Goal: Task Accomplishment & Management: Manage account settings

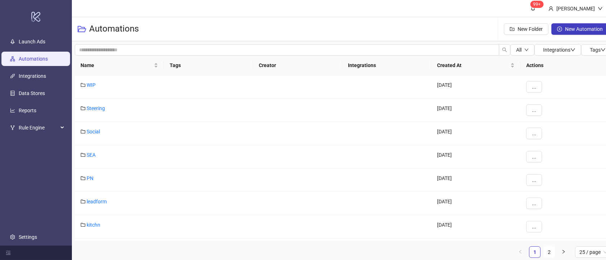
click at [31, 102] on ul "Launch Ads Automations Integrations Data Stores Reports Rule Engine Settings" at bounding box center [36, 139] width 72 height 213
click at [35, 108] on link "Reports" at bounding box center [28, 111] width 18 height 6
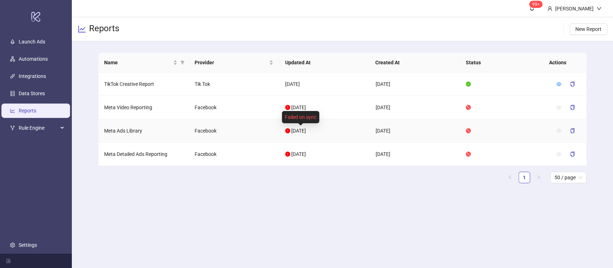
drag, startPoint x: 290, startPoint y: 130, endPoint x: 343, endPoint y: 128, distance: 53.6
click at [343, 128] on td "[DATE]" at bounding box center [324, 130] width 91 height 23
click at [344, 209] on main "99+ [PERSON_NAME] Reports New Report Name Provider Updated At Created At Status…" at bounding box center [342, 134] width 541 height 268
click at [30, 252] on ul "Launch Ads Automations Integrations Data Stores Reports Rule Engine Settings" at bounding box center [36, 143] width 72 height 221
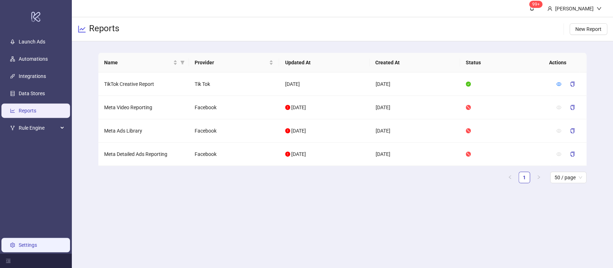
click at [30, 248] on link "Settings" at bounding box center [28, 245] width 18 height 6
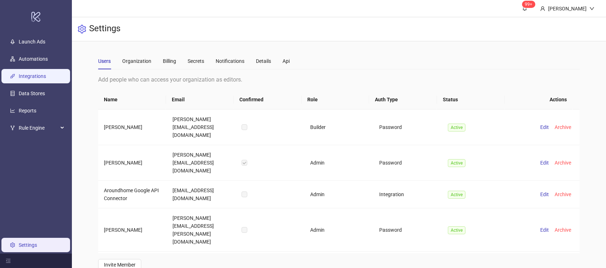
click at [36, 74] on link "Integrations" at bounding box center [32, 76] width 27 height 6
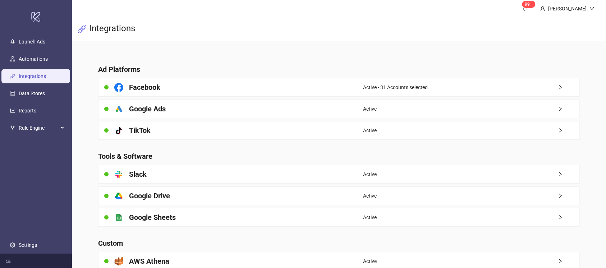
click at [514, 89] on div "Active - 31 Accounts selected" at bounding box center [471, 87] width 216 height 18
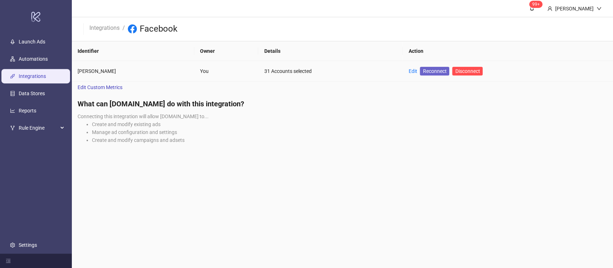
click at [428, 72] on span "Reconnect" at bounding box center [435, 71] width 24 height 8
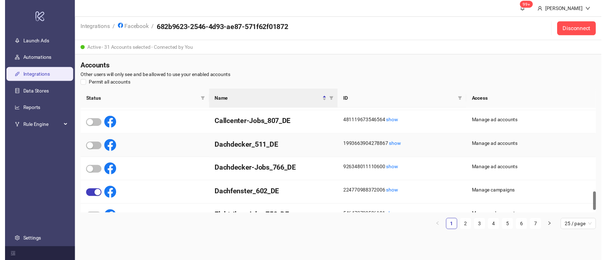
scroll to position [494, 0]
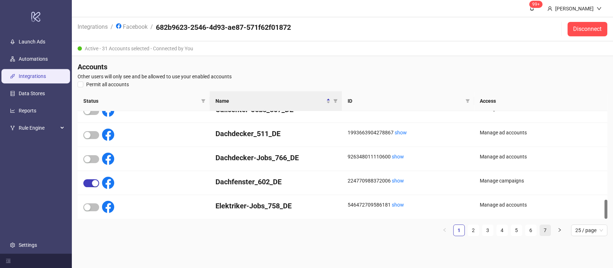
click at [542, 231] on link "7" at bounding box center [545, 230] width 11 height 11
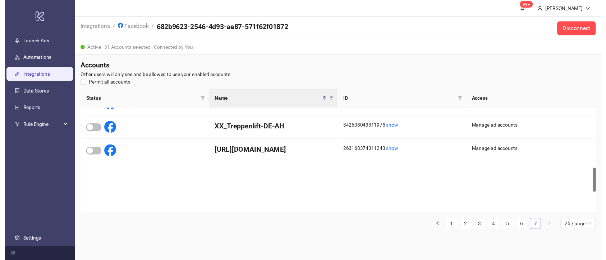
scroll to position [267, 0]
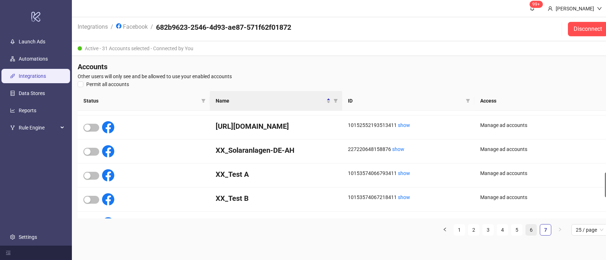
click at [533, 231] on link "6" at bounding box center [530, 230] width 11 height 11
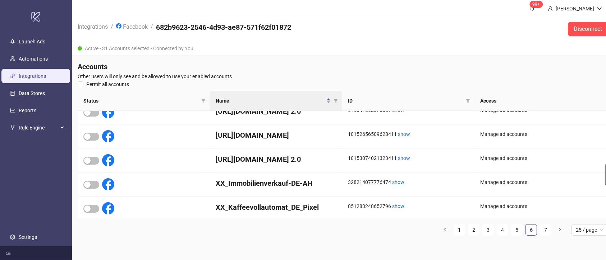
click at [522, 231] on li "5" at bounding box center [516, 229] width 11 height 11
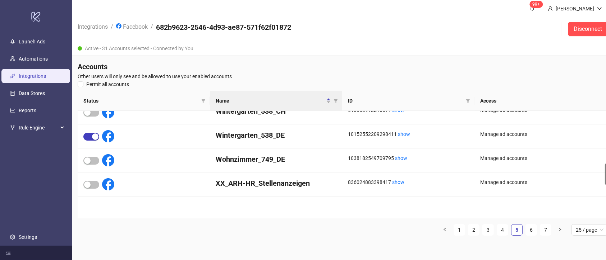
scroll to position [219, 0]
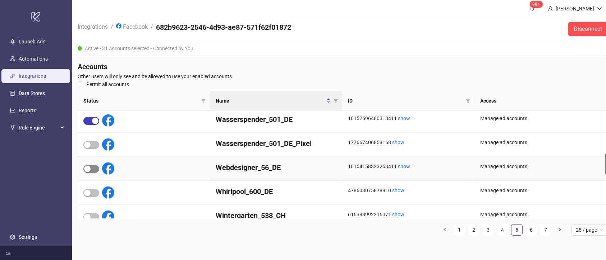
click at [95, 165] on span "button" at bounding box center [91, 169] width 16 height 8
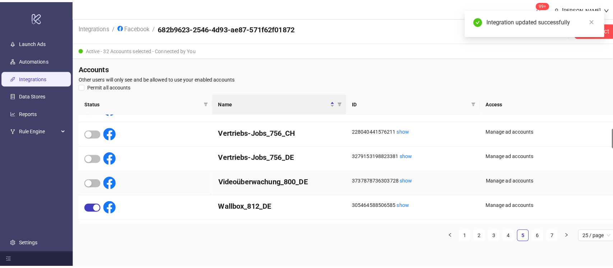
scroll to position [0, 0]
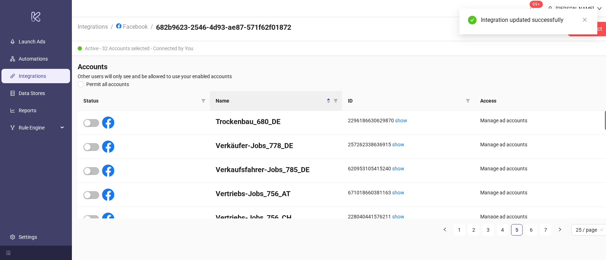
click at [46, 77] on link "Integrations" at bounding box center [32, 76] width 27 height 6
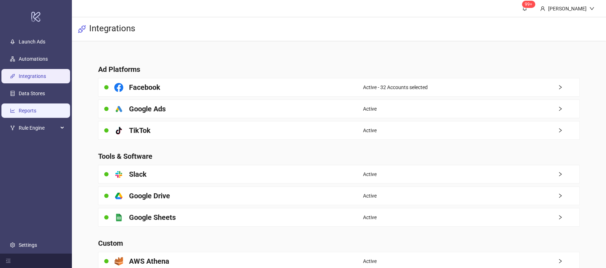
click at [33, 113] on link "Reports" at bounding box center [28, 111] width 18 height 6
